Goal: Information Seeking & Learning: Learn about a topic

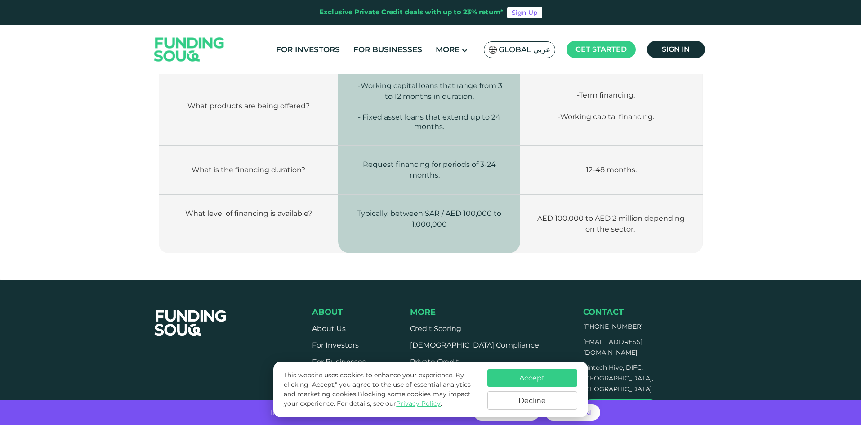
scroll to position [1307, 0]
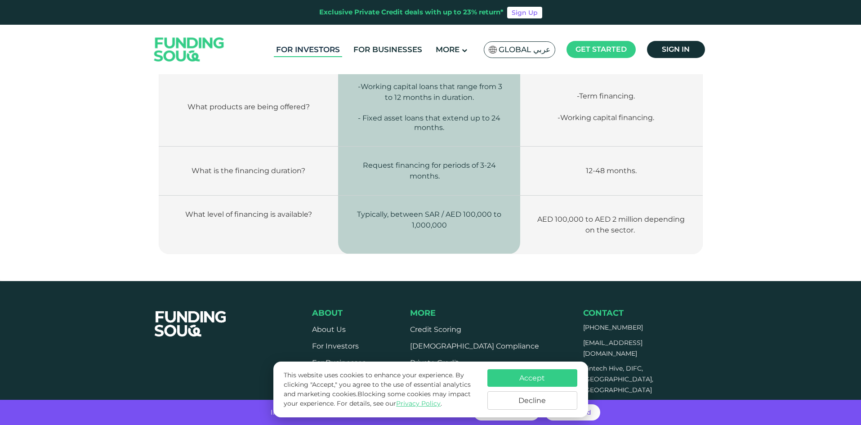
click at [316, 52] on link "For Investors" at bounding box center [308, 49] width 68 height 15
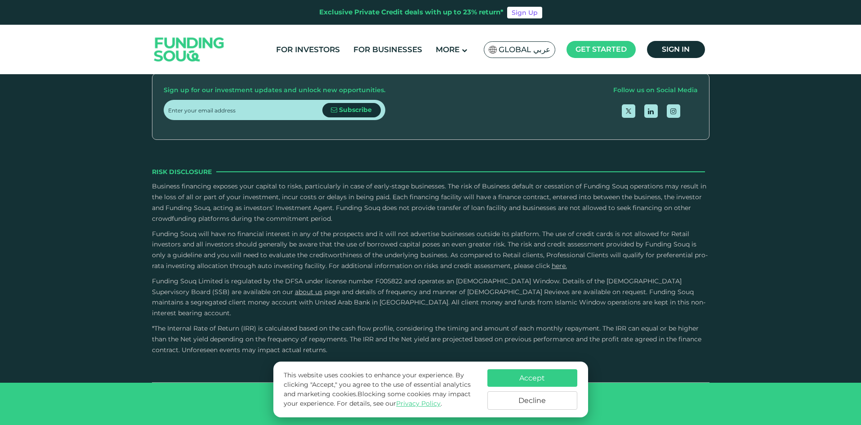
scroll to position [1753, 0]
type tc-range-slider "10000"
drag, startPoint x: 192, startPoint y: 158, endPoint x: 182, endPoint y: 164, distance: 12.3
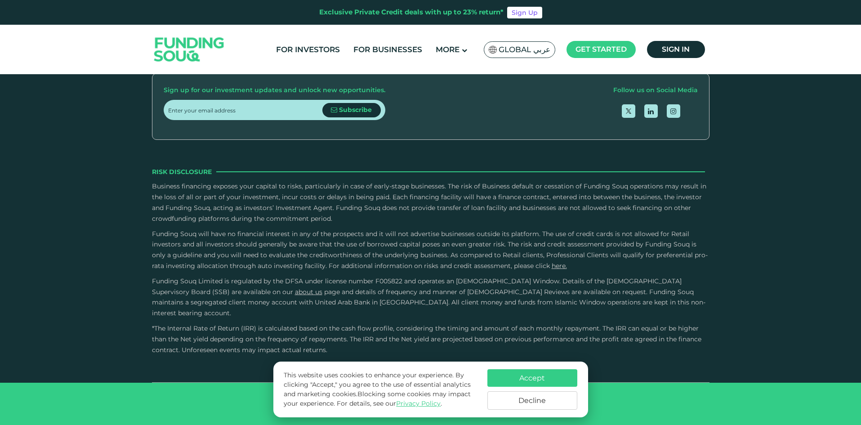
drag, startPoint x: 449, startPoint y: 163, endPoint x: 462, endPoint y: 153, distance: 16.3
type tc-range-slider "5"
click at [558, 400] on button "Decline" at bounding box center [532, 400] width 90 height 18
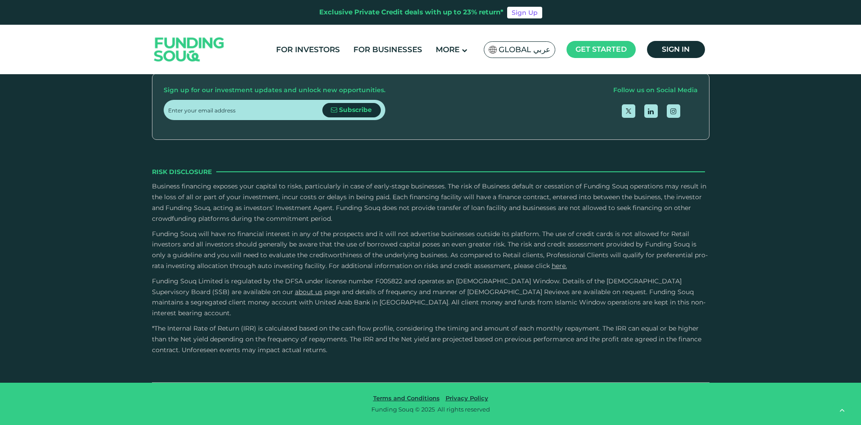
scroll to position [2202, 0]
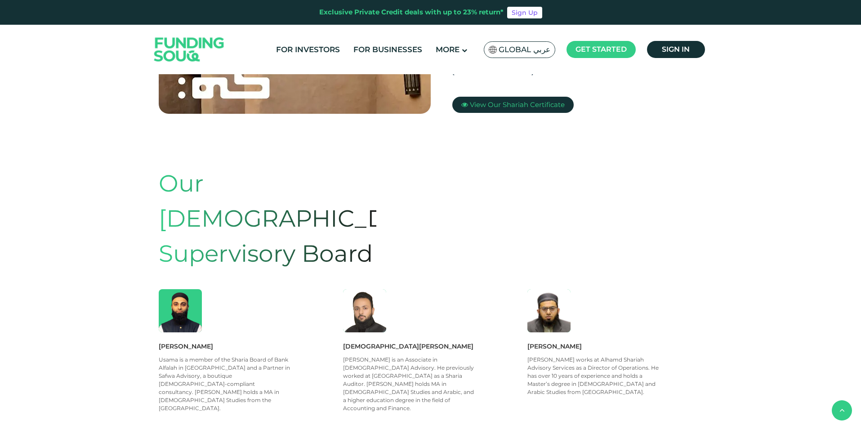
scroll to position [405, 0]
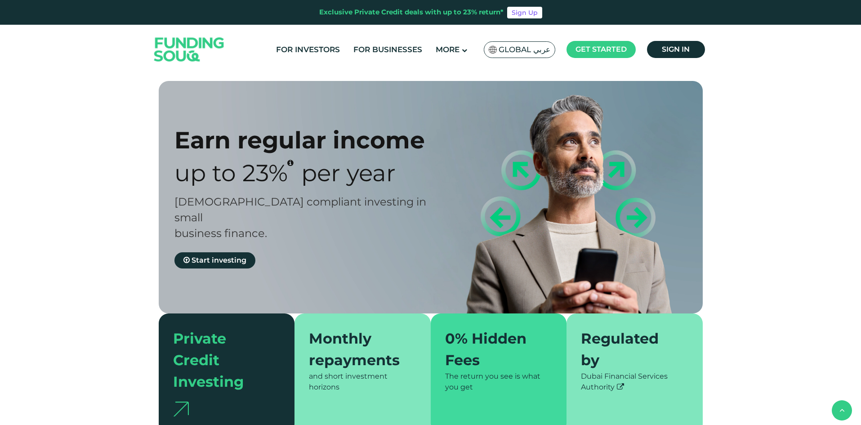
type tc-range-slider "4"
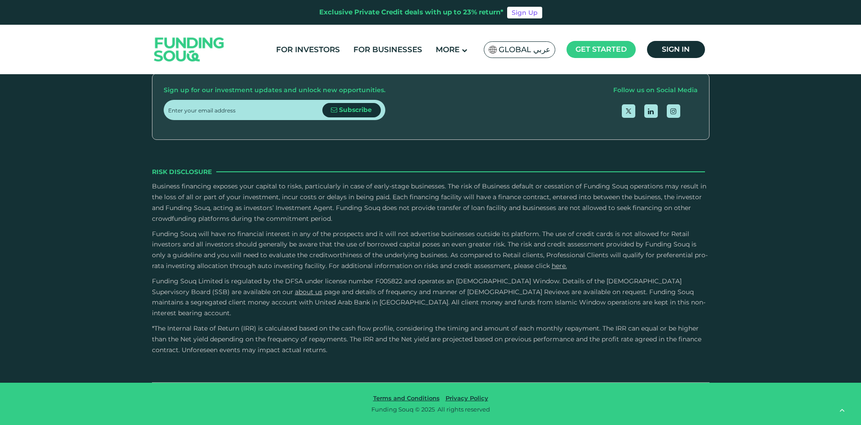
scroll to position [1331, 0]
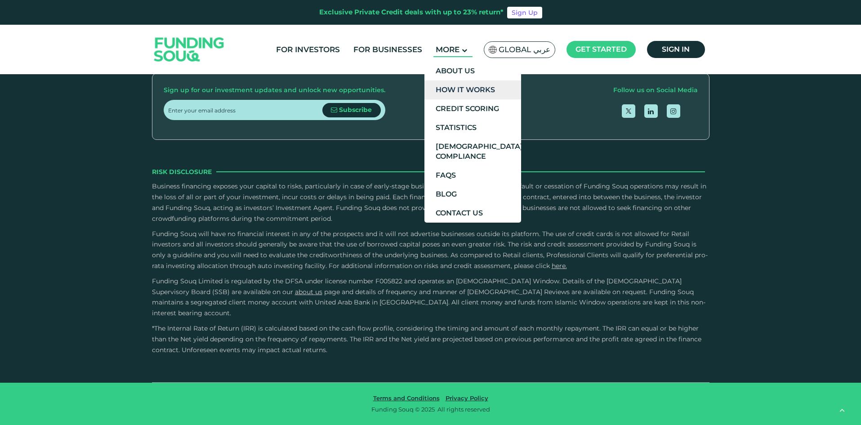
click at [469, 86] on link "How It Works" at bounding box center [472, 89] width 97 height 19
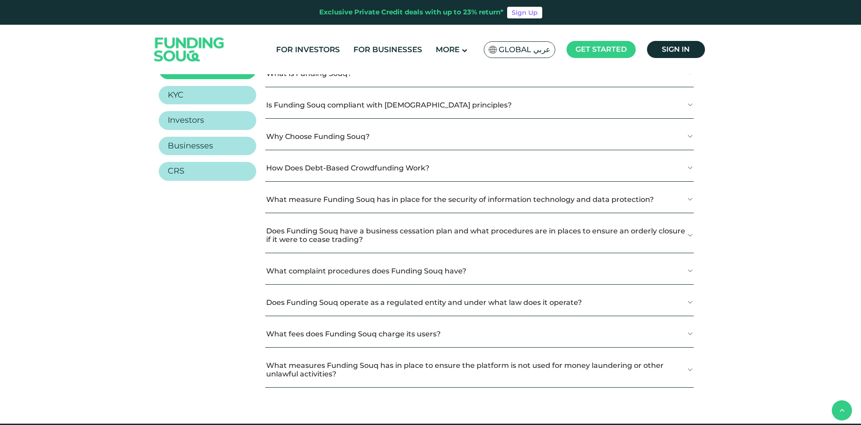
scroll to position [1034, 0]
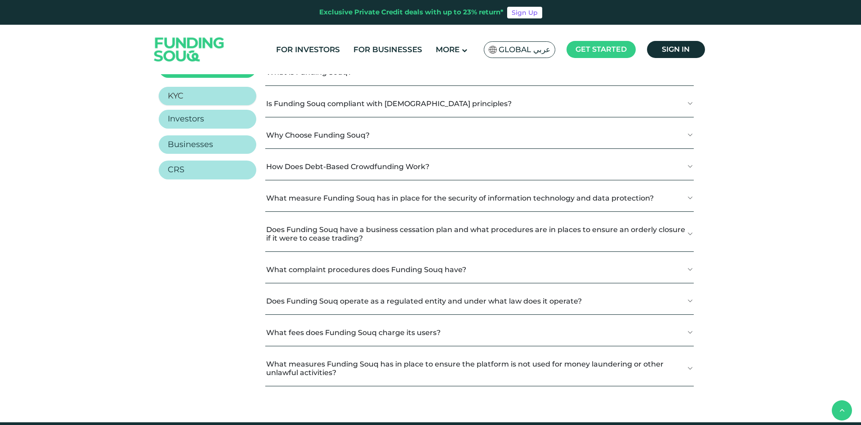
click at [242, 106] on link "KYC" at bounding box center [208, 96] width 98 height 19
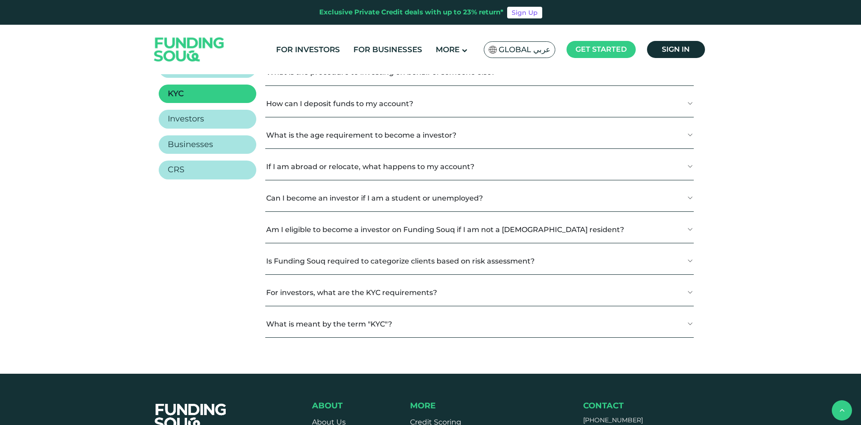
click at [430, 85] on button "What is the procedure to investing on behalf of someone else?" at bounding box center [479, 72] width 428 height 27
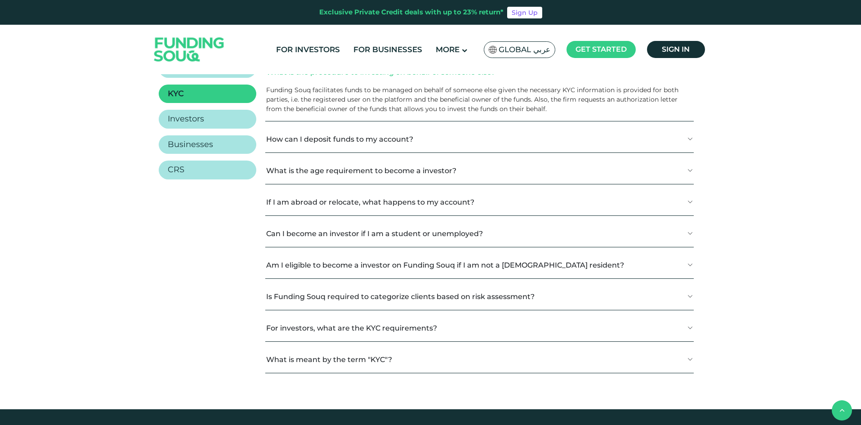
click at [297, 152] on button "How can I deposit funds to my account?" at bounding box center [479, 139] width 428 height 27
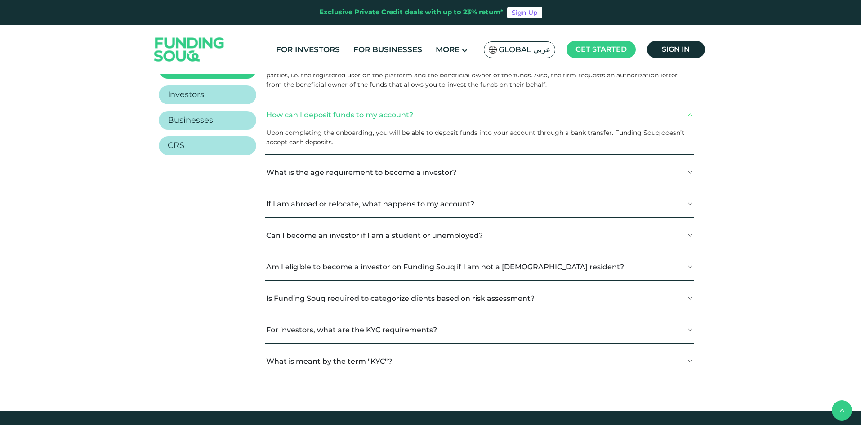
scroll to position [1079, 0]
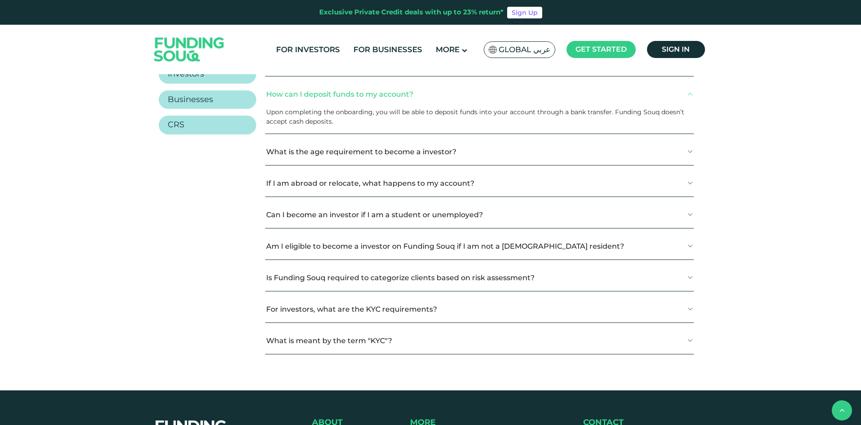
click at [308, 165] on button "What is the age requirement to become a investor?" at bounding box center [479, 151] width 428 height 27
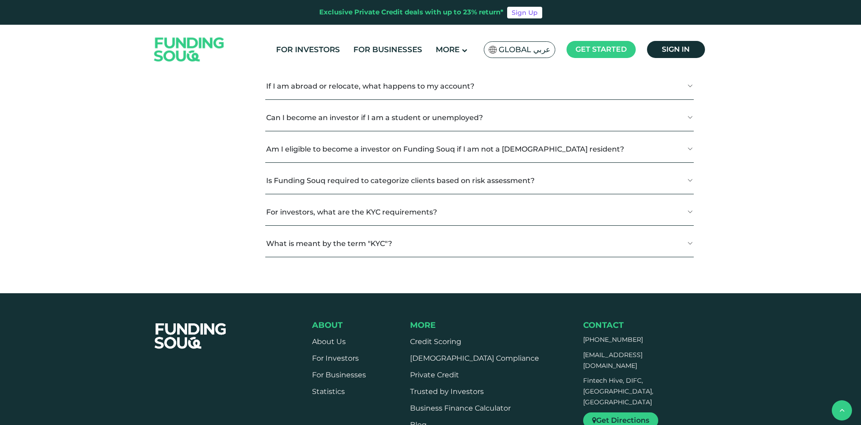
scroll to position [1214, 0]
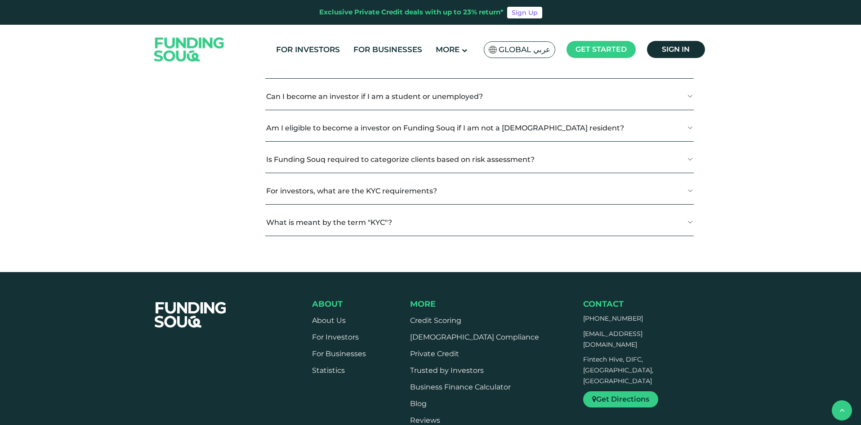
click at [531, 78] on button "If I am abroad or relocate, what happens to my account?" at bounding box center [479, 65] width 428 height 27
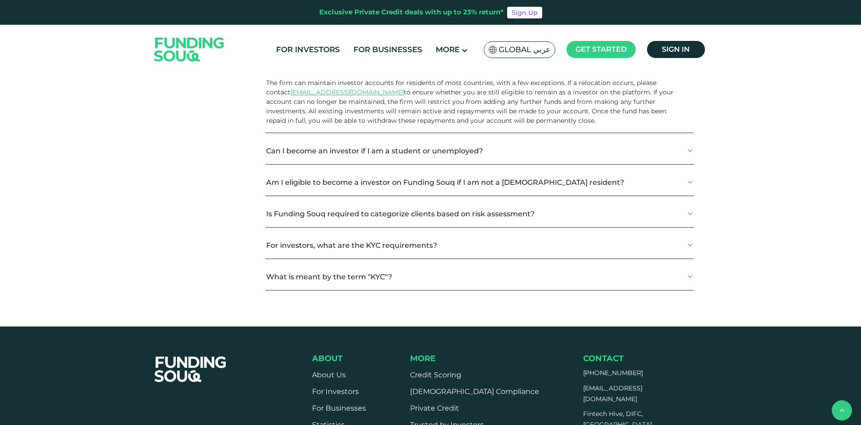
click at [545, 164] on button "Can I become an investor if I am a student or unemployed?" at bounding box center [479, 151] width 428 height 27
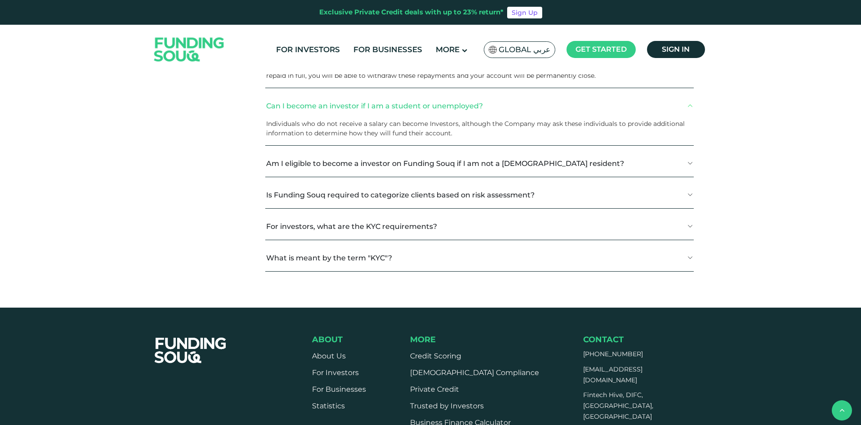
scroll to position [1348, 0]
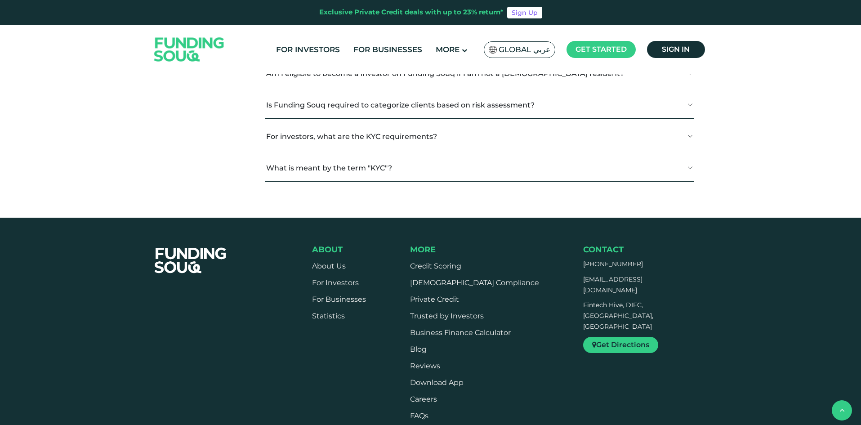
click at [587, 118] on button "Is Funding Souq required to categorize clients based on risk assessment?" at bounding box center [479, 105] width 428 height 27
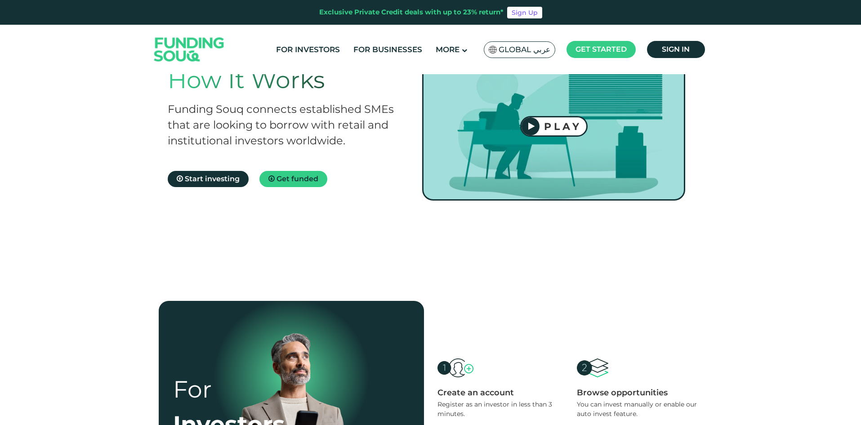
scroll to position [0, 0]
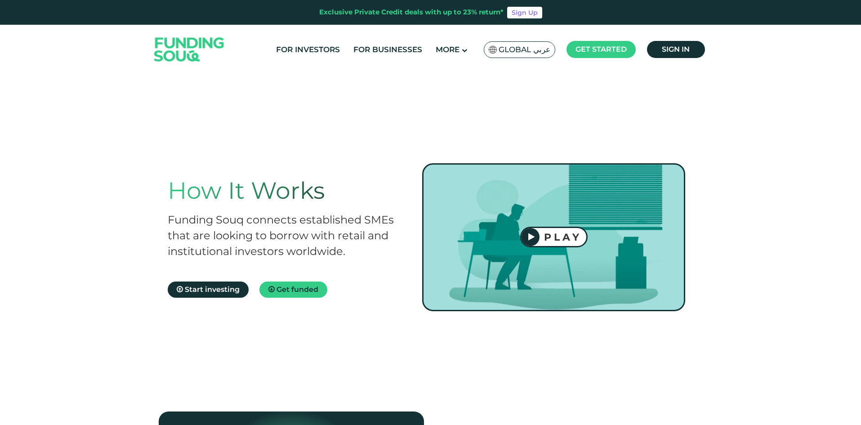
click at [595, 240] on div at bounding box center [553, 237] width 263 height 148
click at [558, 240] on div "PLAY" at bounding box center [562, 237] width 47 height 12
